Goal: Book appointment/travel/reservation

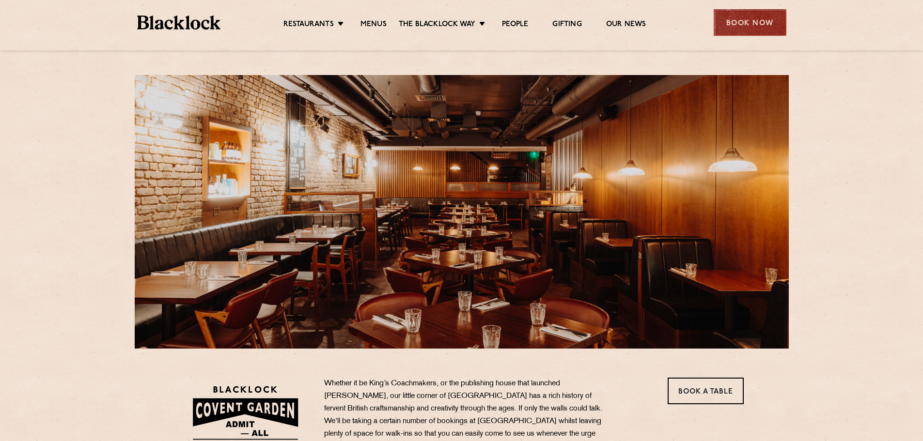
click at [739, 20] on div "Book Now" at bounding box center [750, 22] width 73 height 27
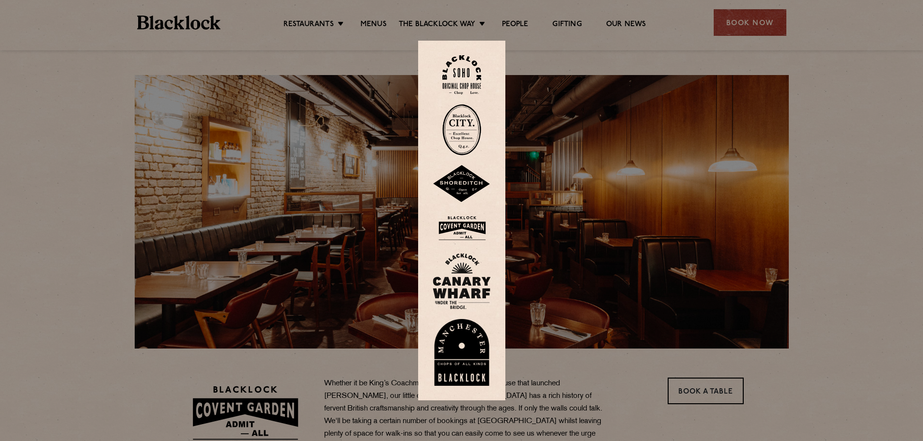
click at [471, 225] on img at bounding box center [462, 228] width 58 height 31
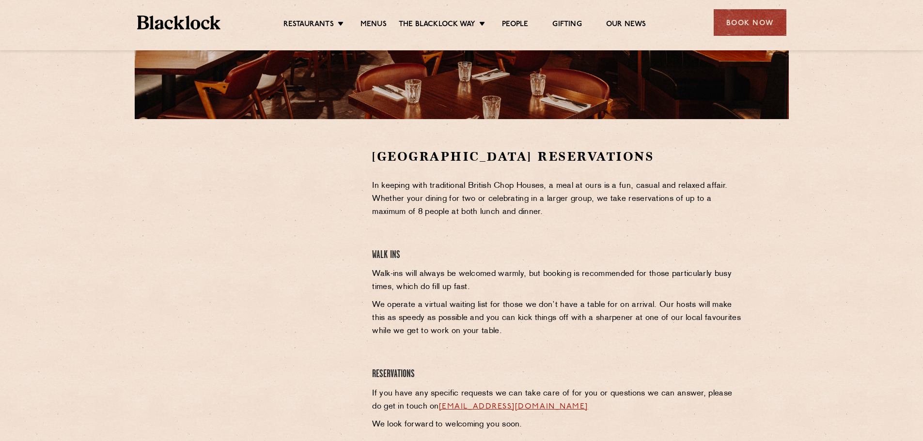
scroll to position [242, 0]
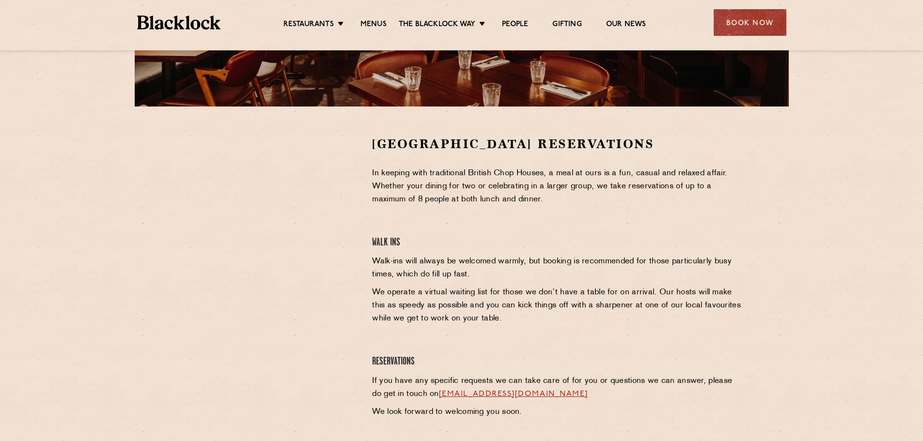
drag, startPoint x: 113, startPoint y: 158, endPoint x: 146, endPoint y: 205, distance: 57.4
click at [113, 159] on section "Covent Garden Reservations In keeping with traditional British Chop Houses, a m…" at bounding box center [461, 280] width 923 height 346
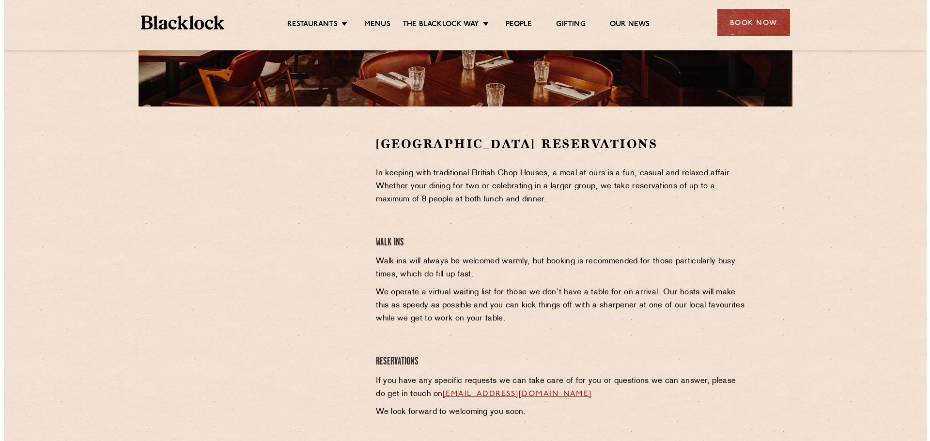
scroll to position [0, 0]
